Goal: Task Accomplishment & Management: Use online tool/utility

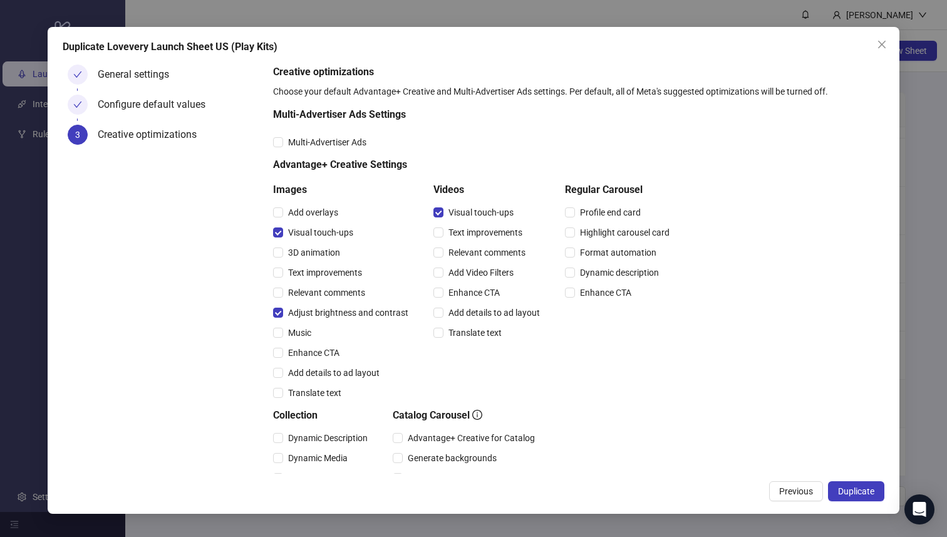
scroll to position [224, 0]
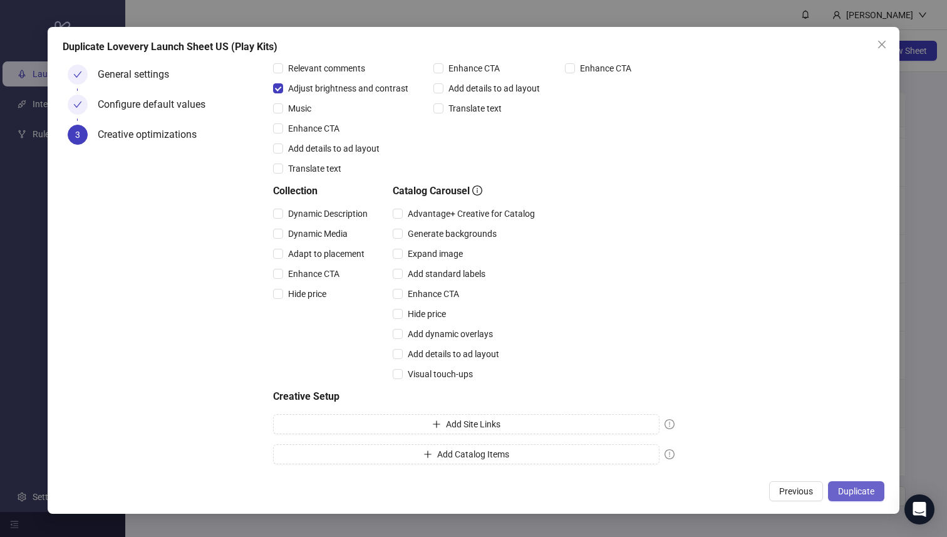
click at [853, 487] on span "Duplicate" at bounding box center [856, 491] width 36 height 10
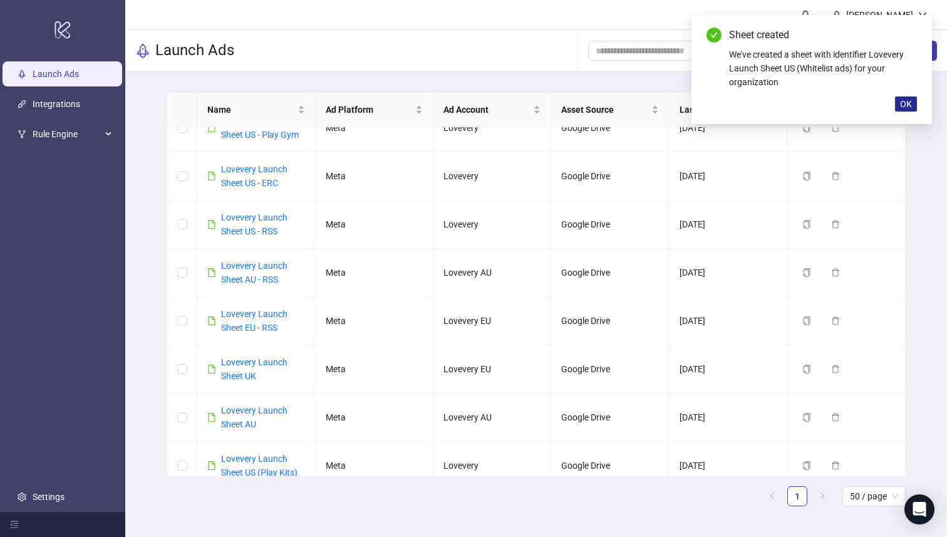
click at [902, 105] on span "OK" at bounding box center [906, 104] width 12 height 10
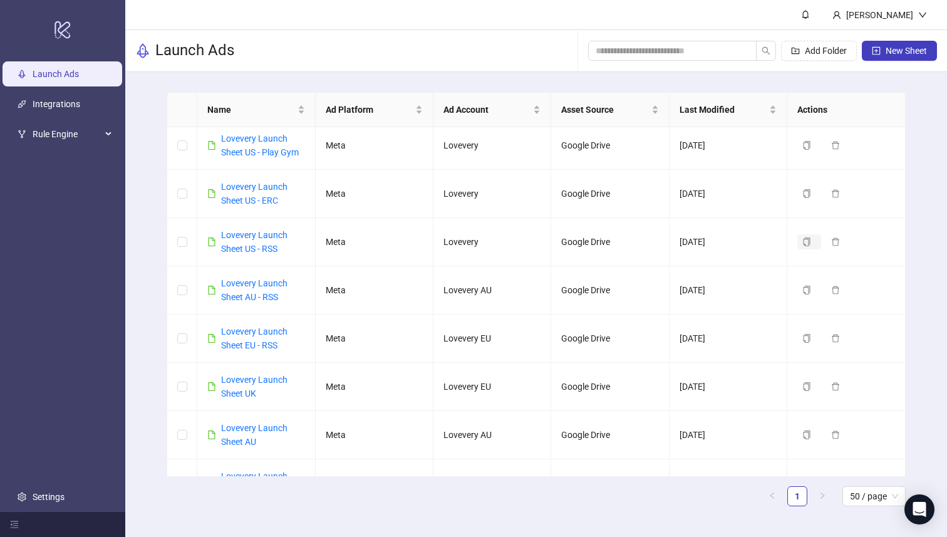
scroll to position [0, 0]
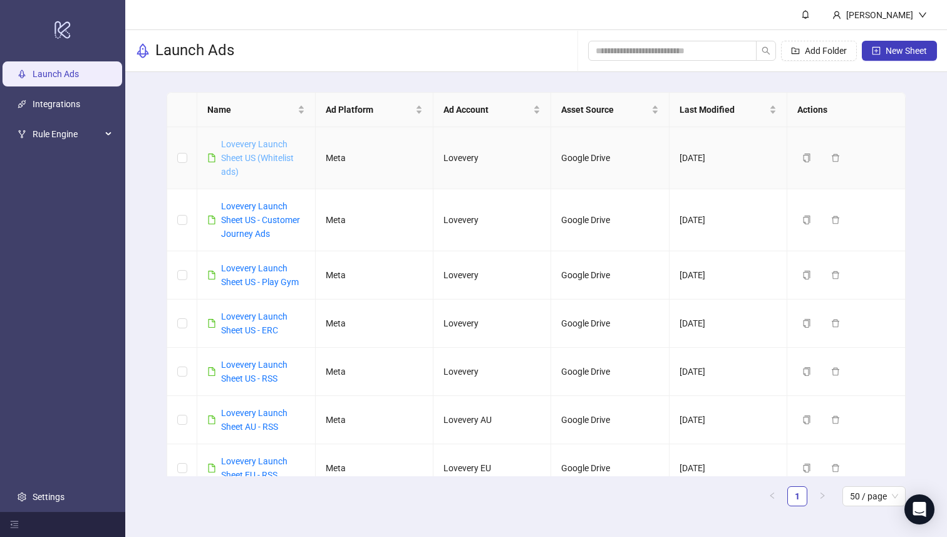
click at [275, 159] on link "Lovevery Launch Sheet US (Whitelist ads)" at bounding box center [257, 158] width 73 height 38
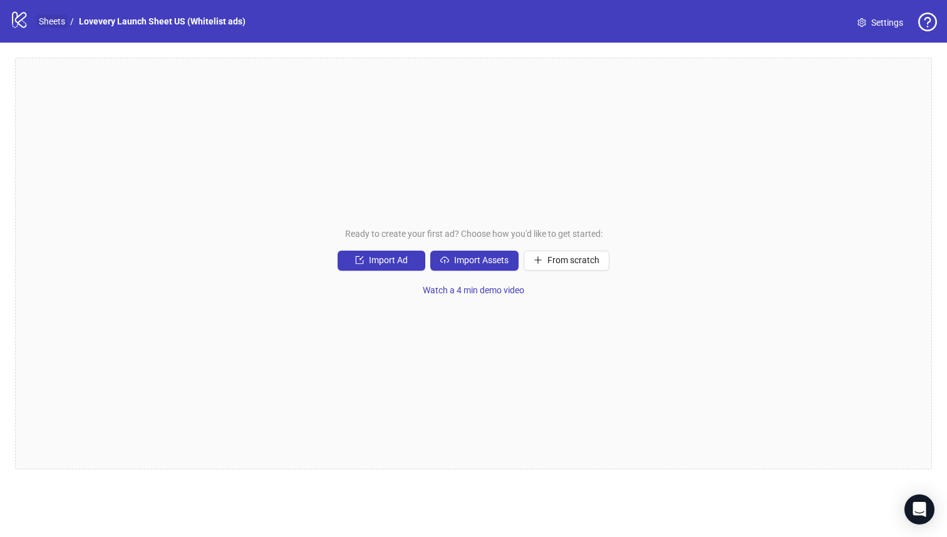
click at [56, 26] on link "Sheets" at bounding box center [51, 21] width 31 height 14
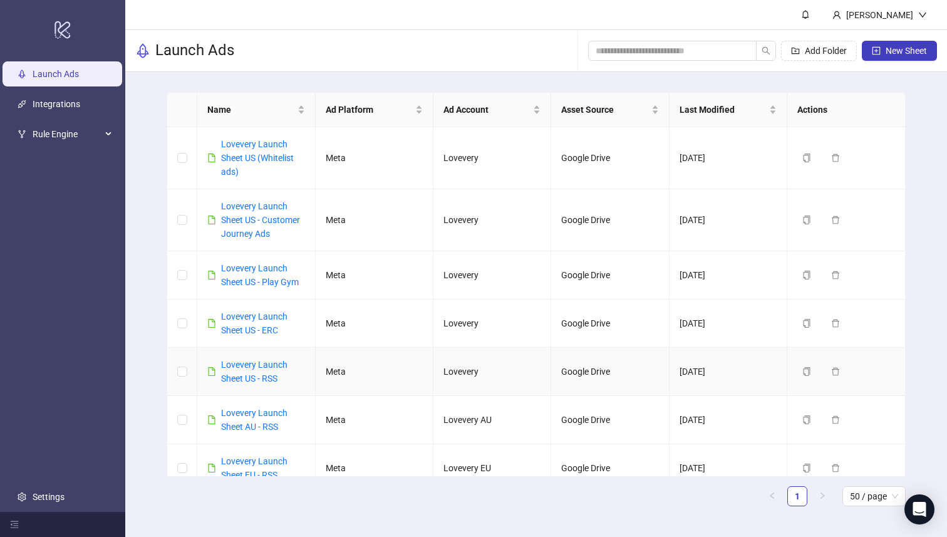
scroll to position [6, 0]
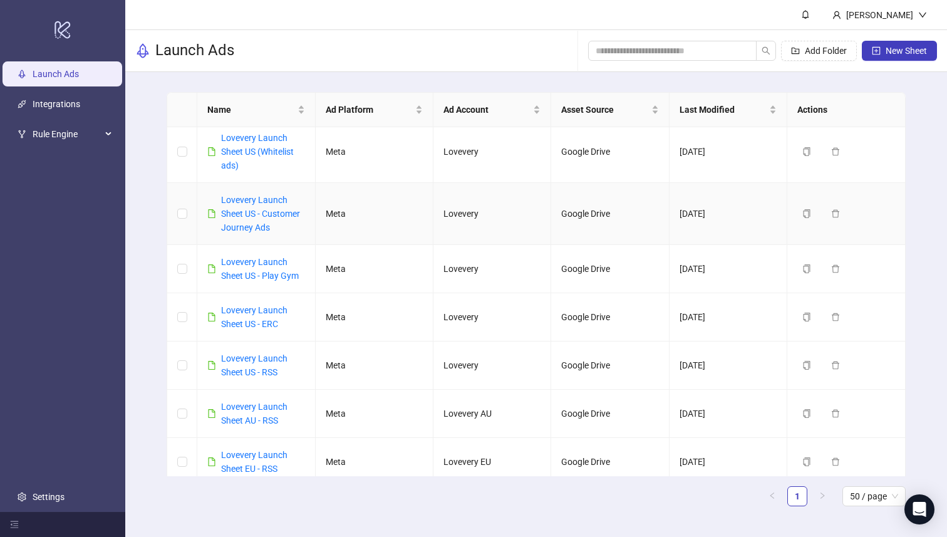
click at [263, 220] on div "Lovevery Launch Sheet US - Customer Journey Ads" at bounding box center [262, 213] width 83 height 41
click at [263, 230] on link "Lovevery Launch Sheet US - Customer Journey Ads" at bounding box center [260, 214] width 79 height 38
